Goal: Navigation & Orientation: Understand site structure

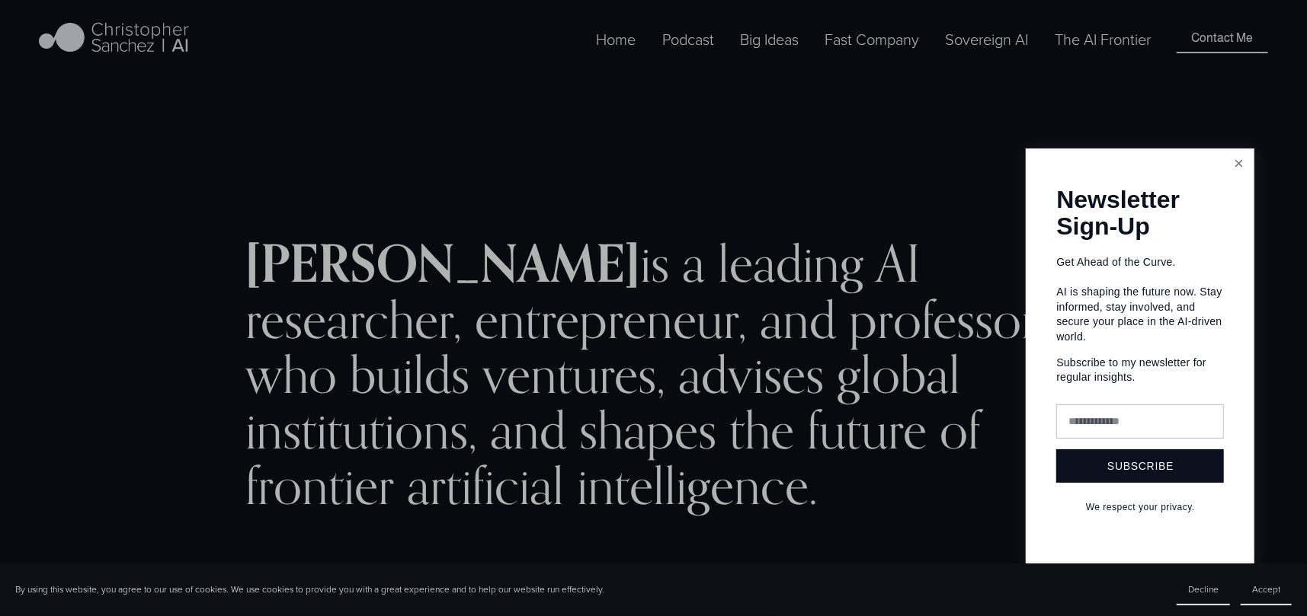
scroll to position [76, 0]
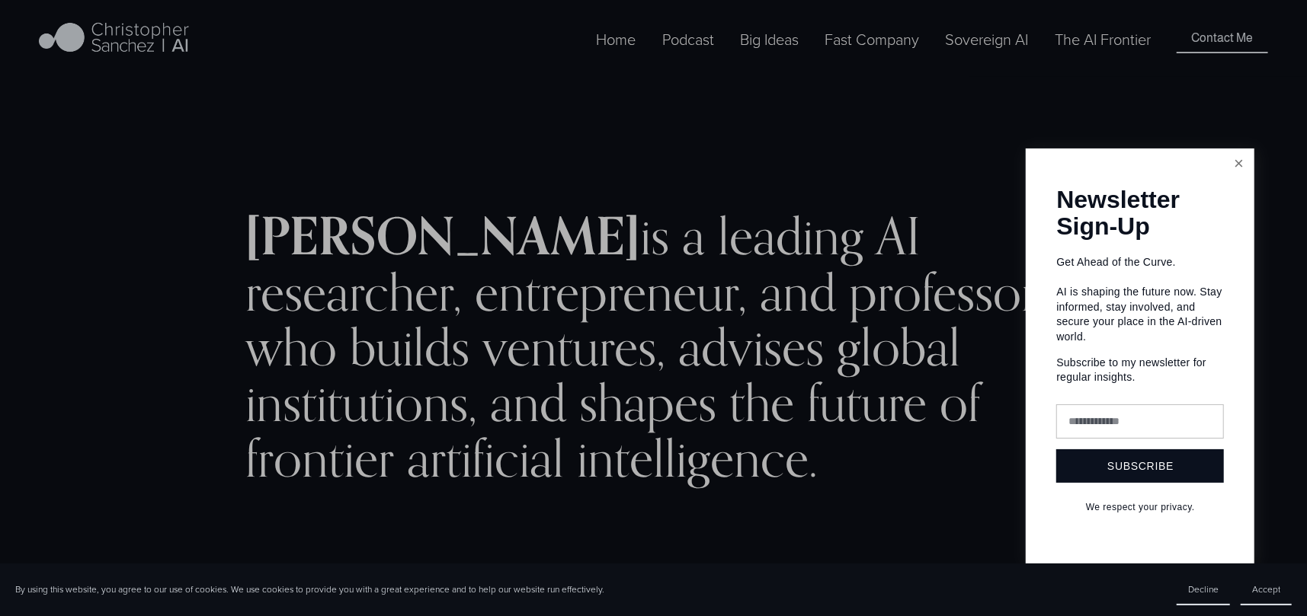
click at [1240, 162] on link "Close" at bounding box center [1238, 164] width 27 height 27
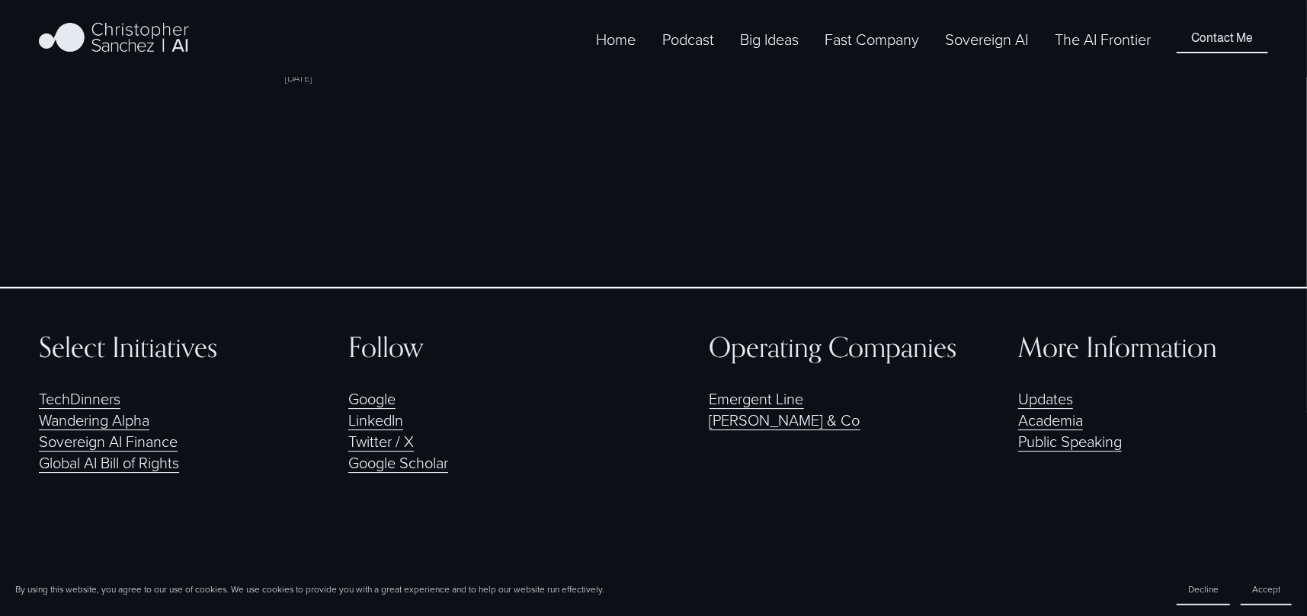
scroll to position [3389, 0]
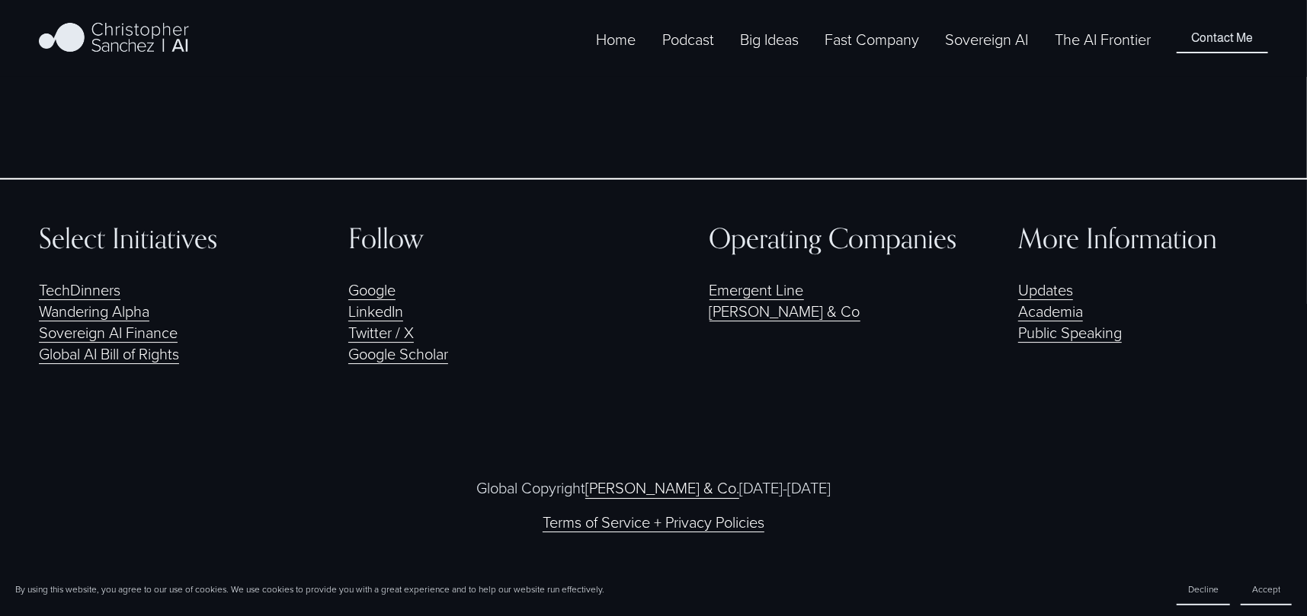
click at [1064, 309] on link "Academia" at bounding box center [1050, 310] width 65 height 21
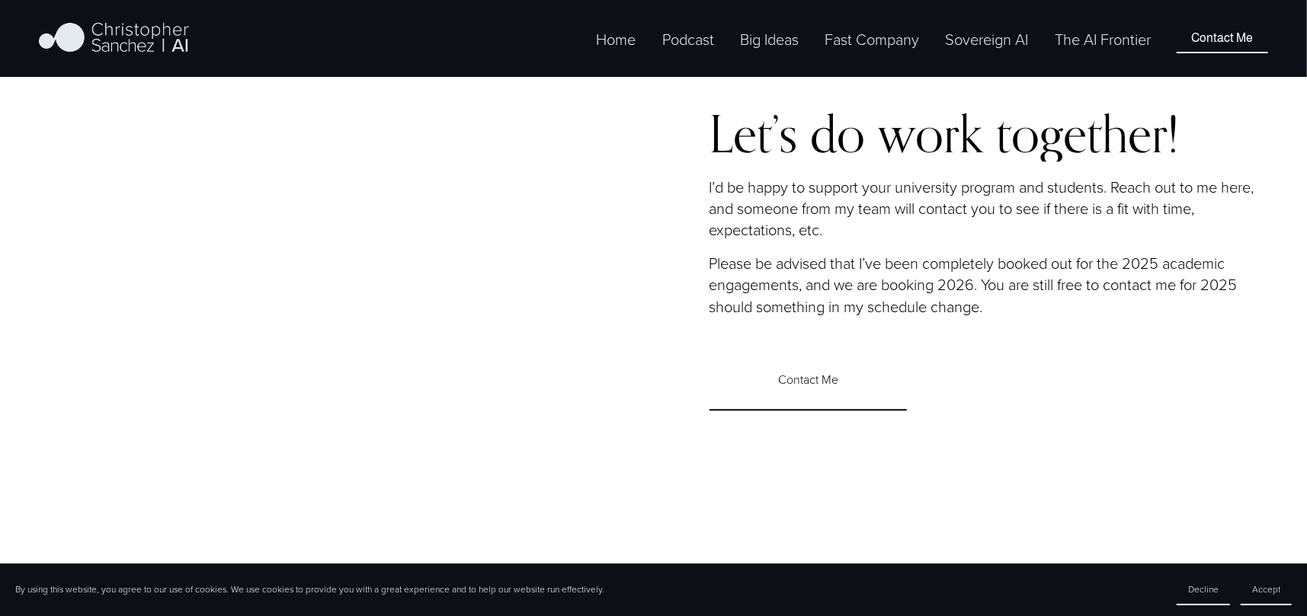
scroll to position [2819, 0]
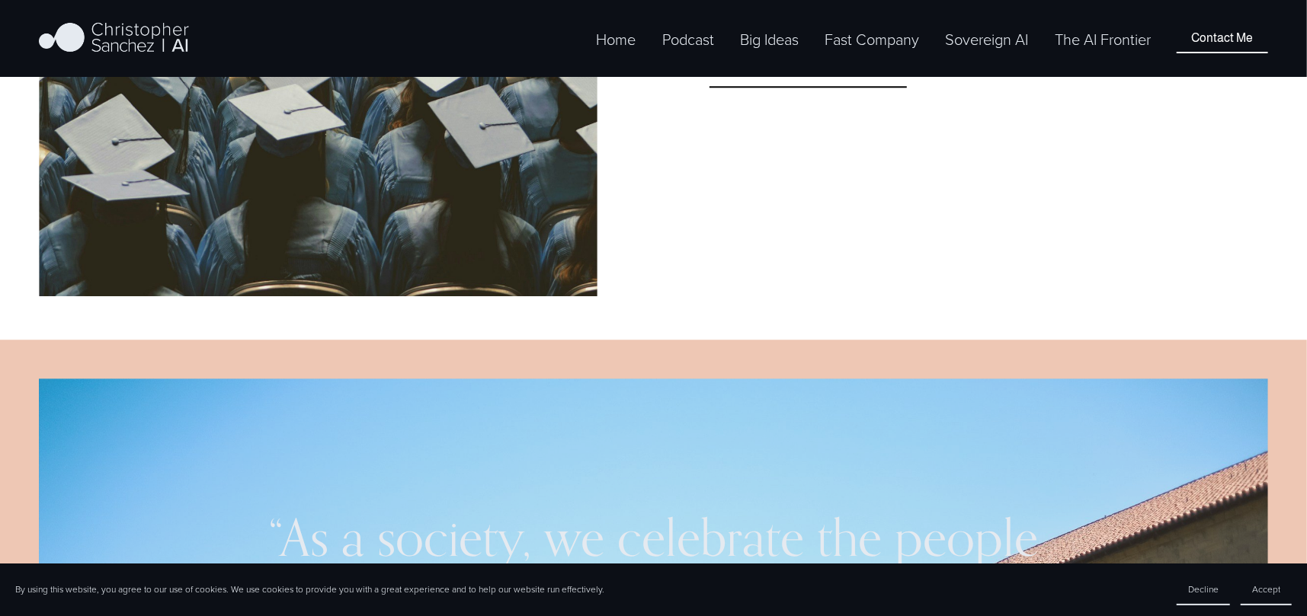
click at [1212, 53] on link "Contact Me" at bounding box center [1221, 38] width 91 height 29
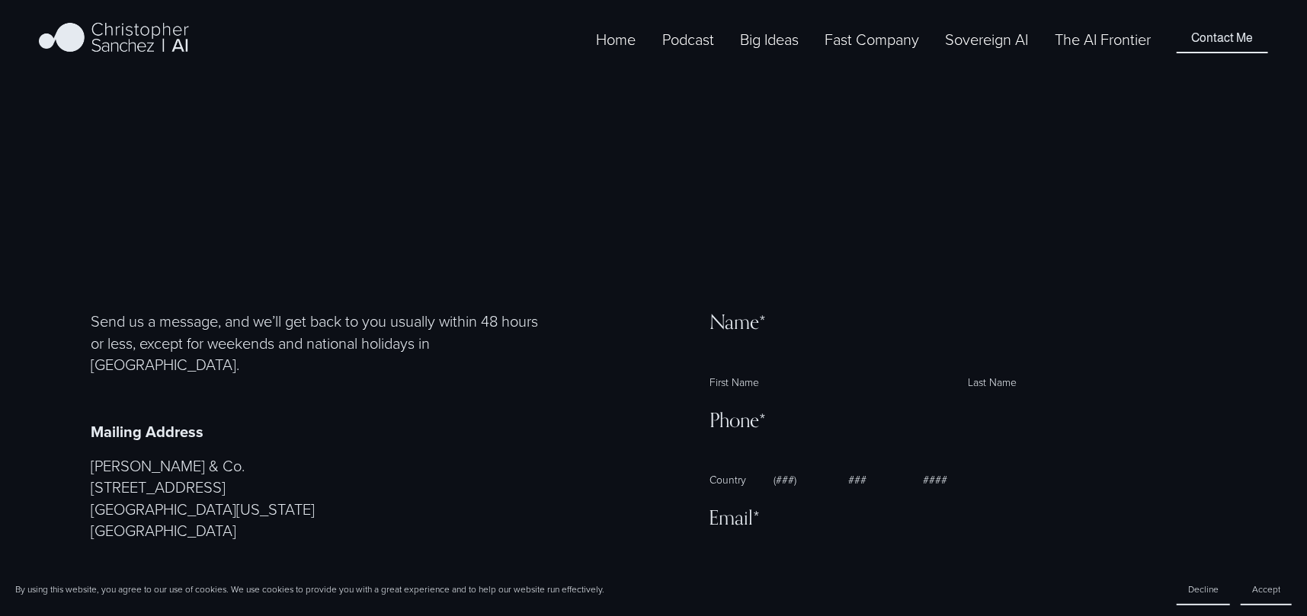
select select "**"
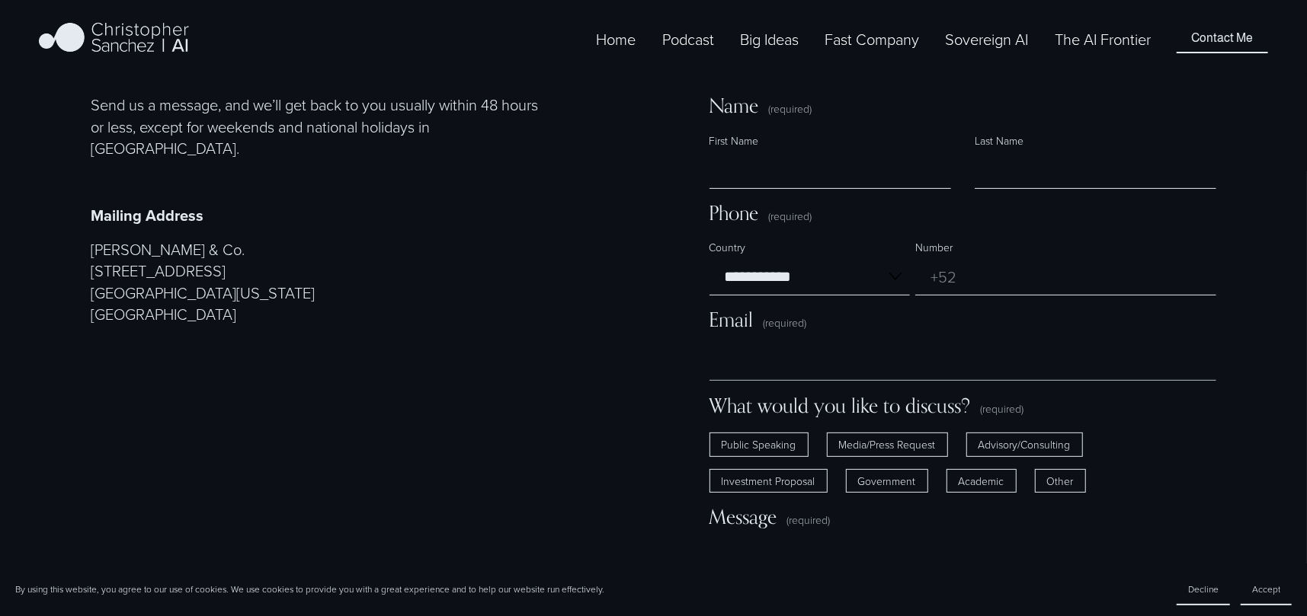
scroll to position [381, 0]
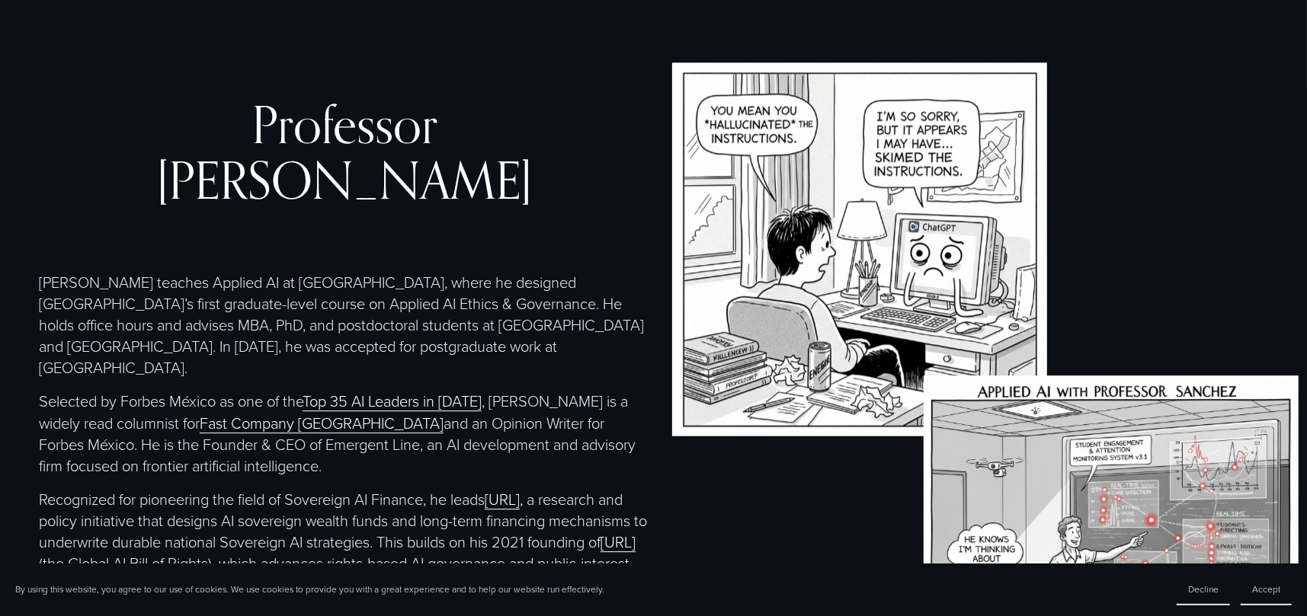
scroll to position [3124, 0]
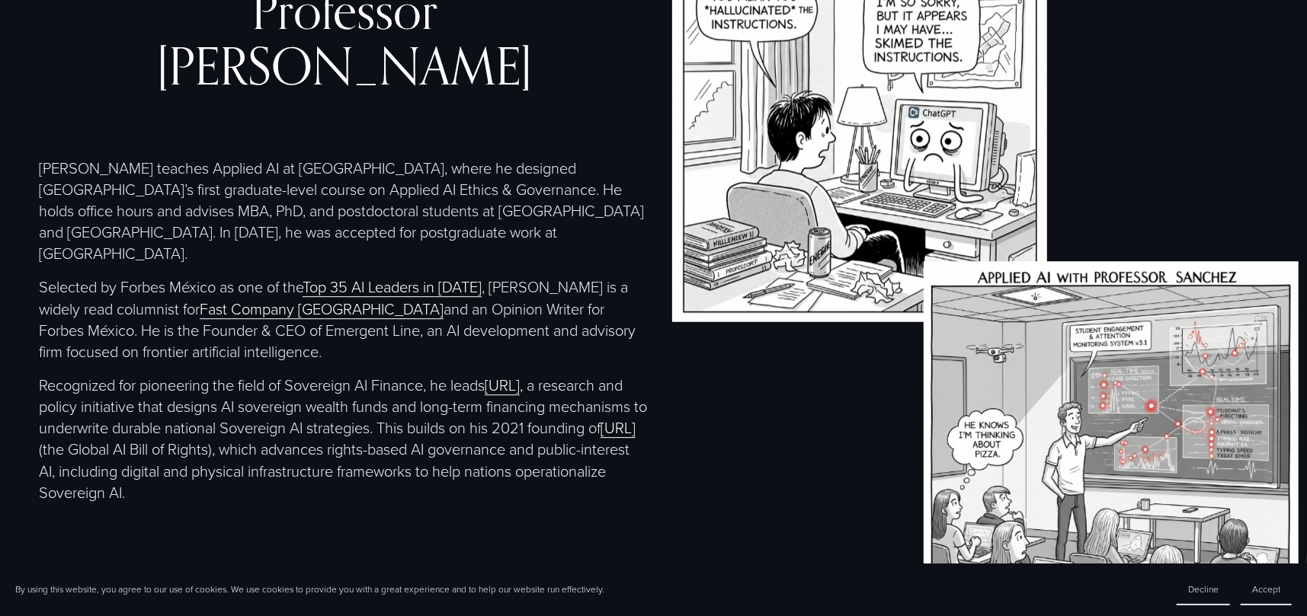
click at [350, 283] on link "Top 35 AI Leaders in 2024" at bounding box center [391, 286] width 179 height 21
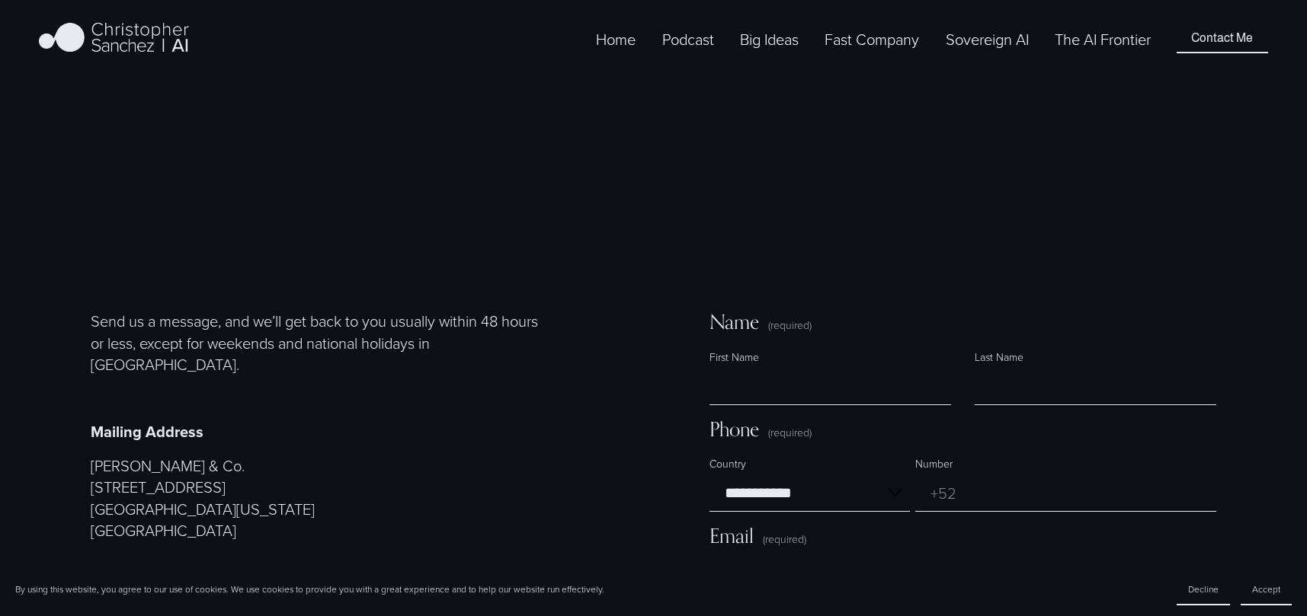
select select "**"
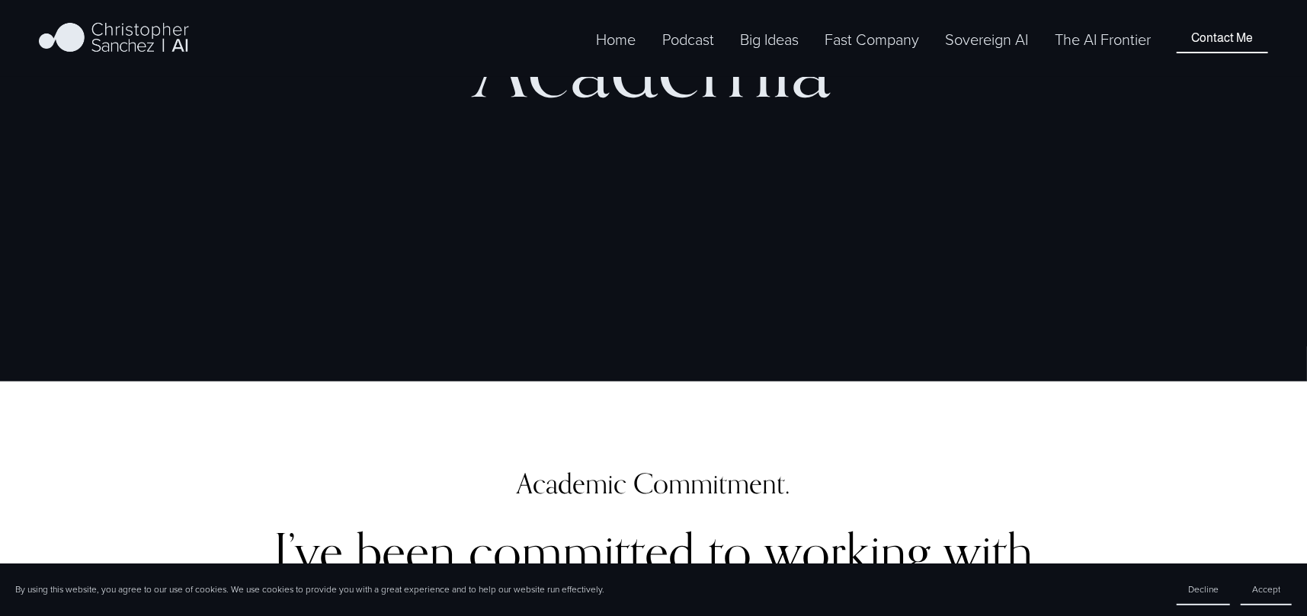
scroll to position [533, 0]
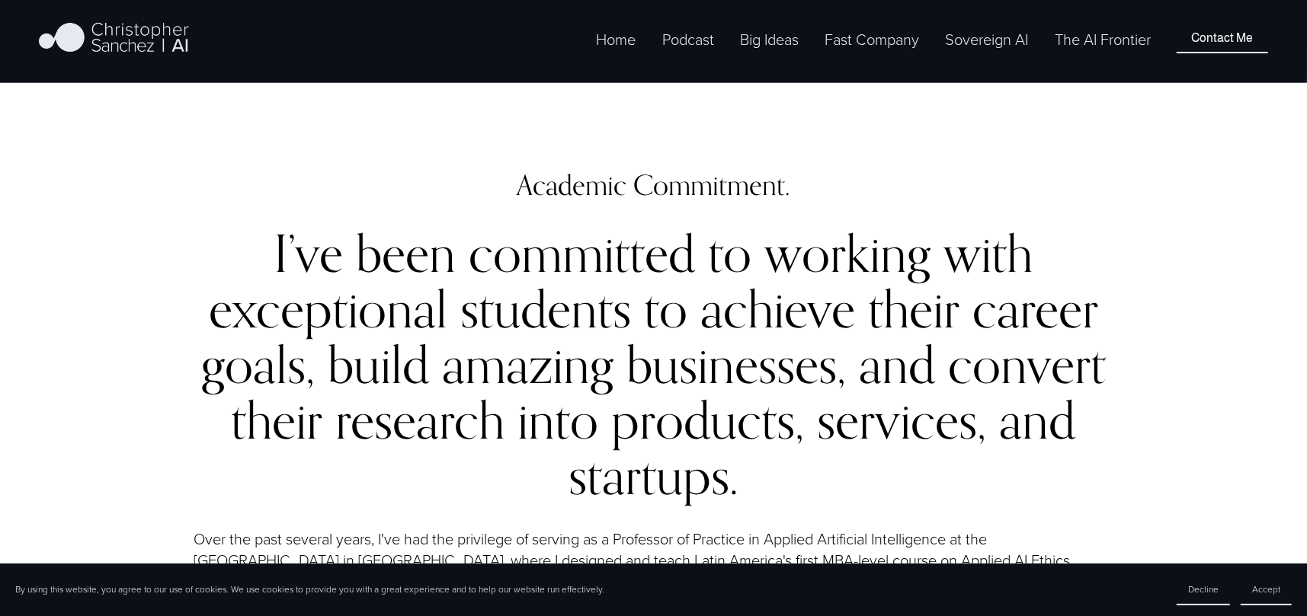
click at [615, 51] on link "Home" at bounding box center [616, 39] width 40 height 24
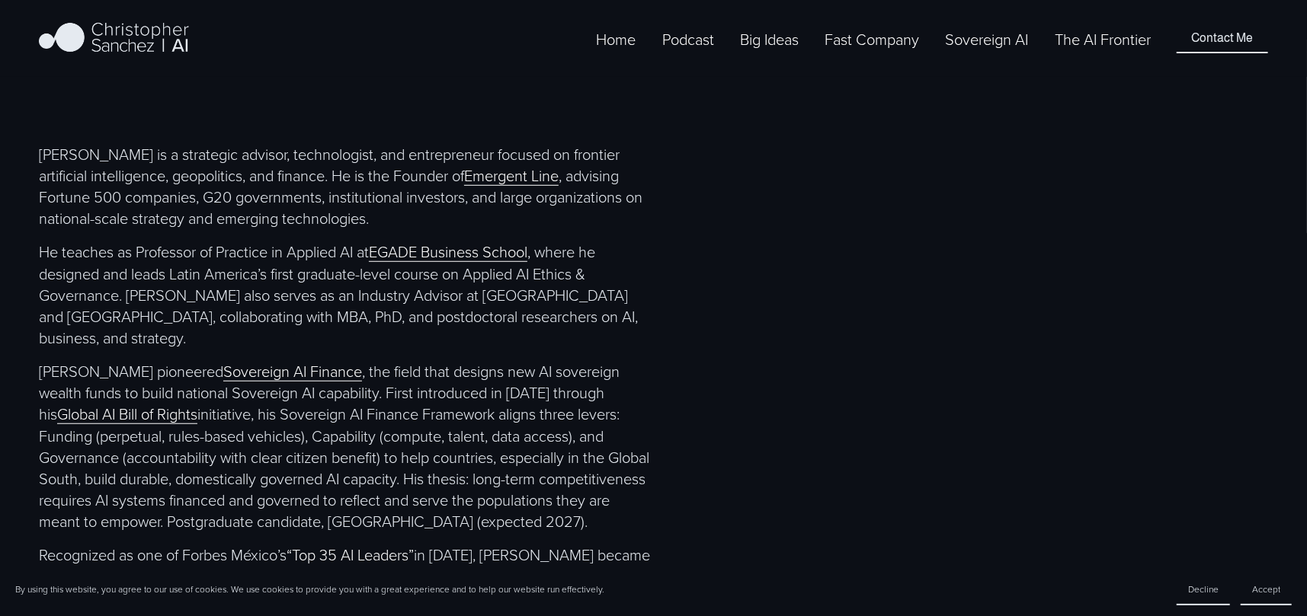
scroll to position [762, 0]
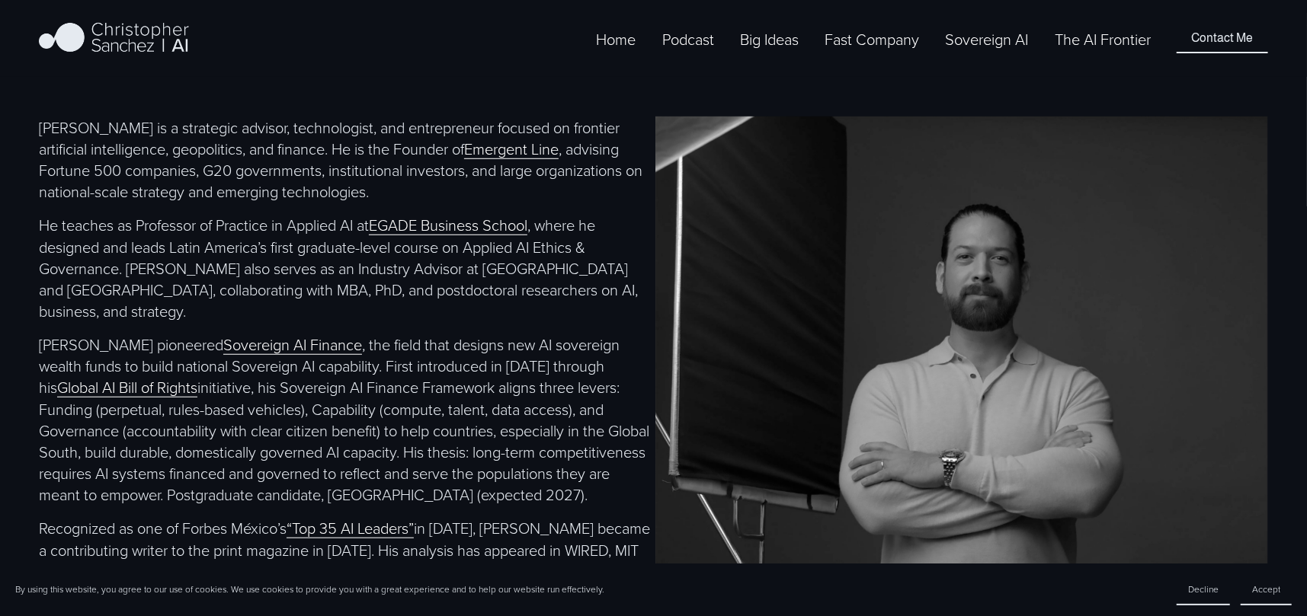
click at [559, 158] on link "Emergent Line" at bounding box center [511, 148] width 94 height 21
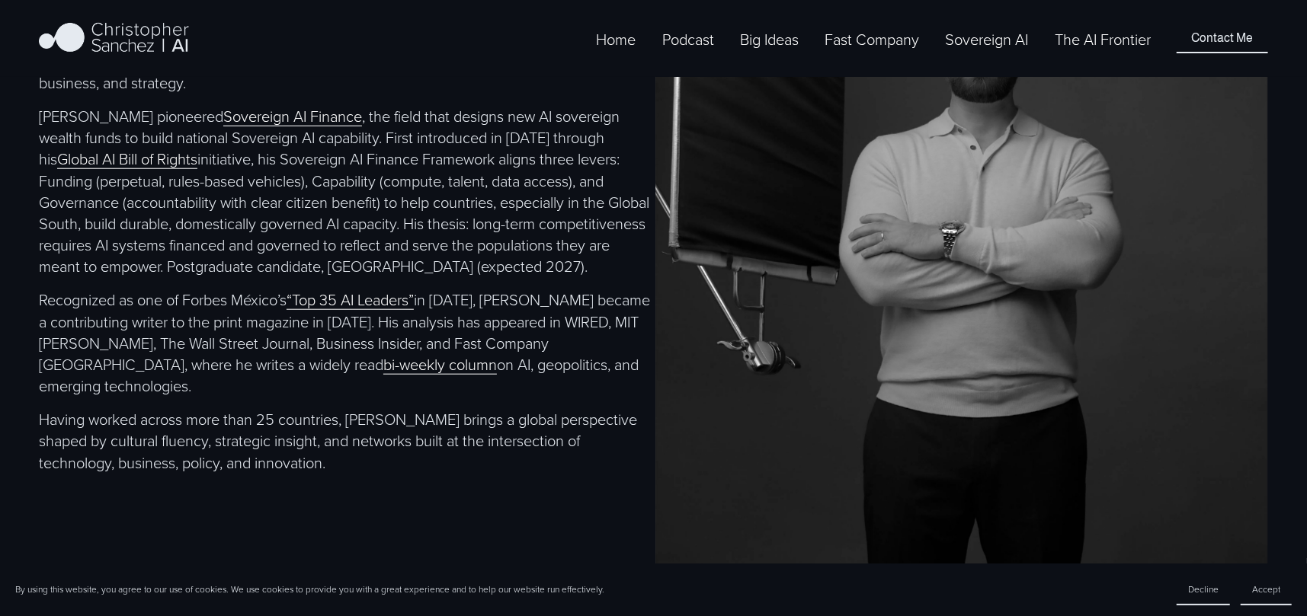
scroll to position [838, 0]
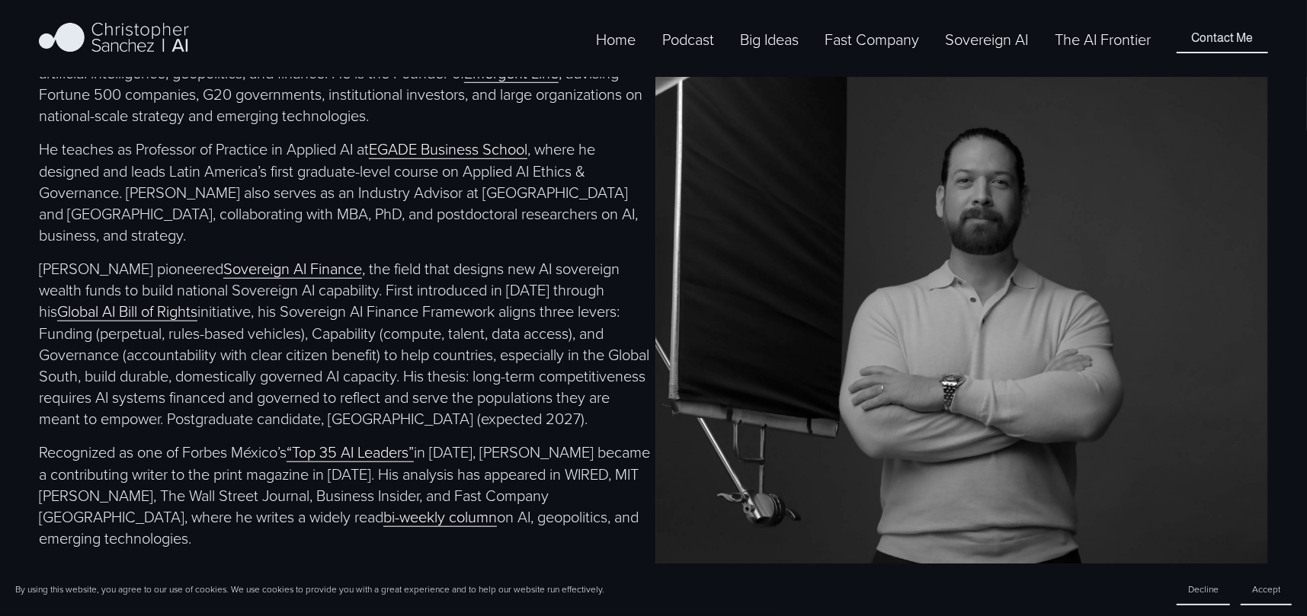
click at [678, 51] on link "Podcast" at bounding box center [688, 39] width 52 height 24
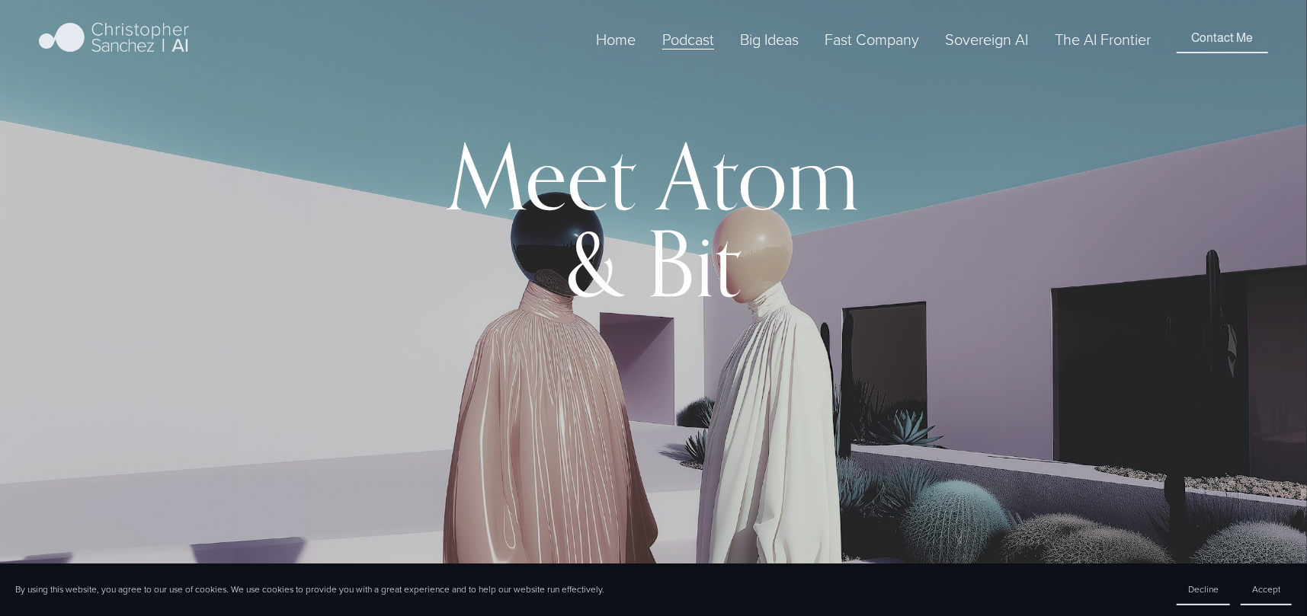
click at [994, 51] on link "Sovereign AI" at bounding box center [987, 39] width 83 height 24
